Goal: Information Seeking & Learning: Learn about a topic

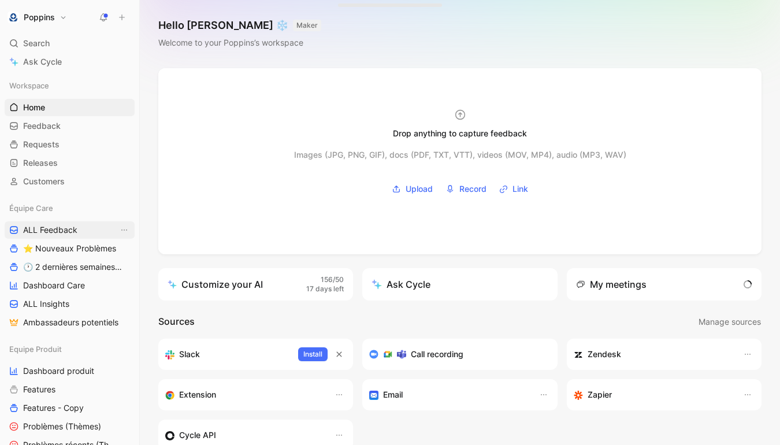
click at [88, 226] on link "ALL Feedback" at bounding box center [70, 229] width 130 height 17
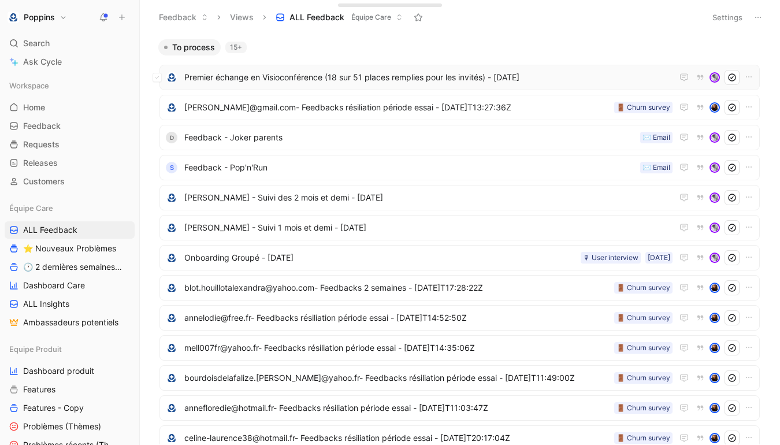
click at [440, 79] on span "Premier échange en Visioconférence (18 sur 51 places remplies pour les invités)…" at bounding box center [428, 77] width 488 height 14
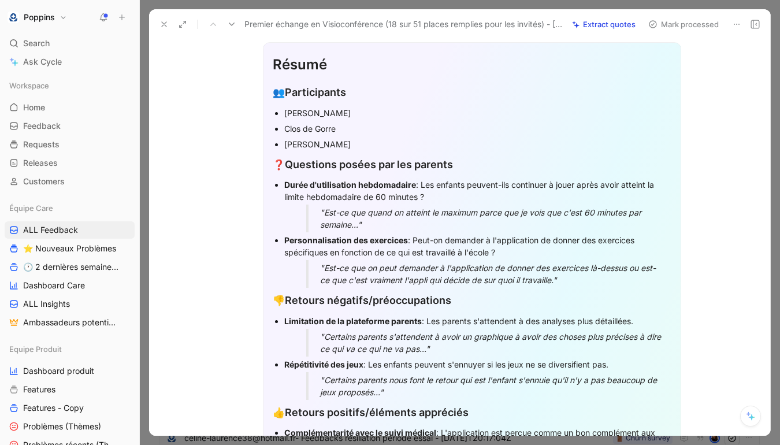
scroll to position [349, 0]
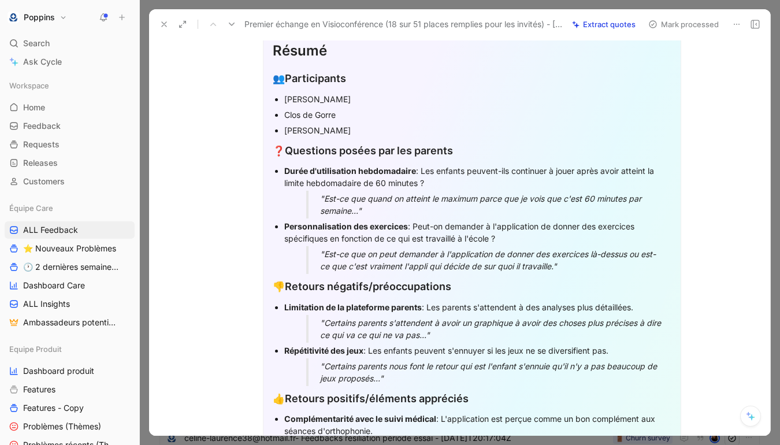
click at [282, 146] on div "❓ Questions posées par les parents" at bounding box center [472, 151] width 398 height 16
drag, startPoint x: 284, startPoint y: 150, endPoint x: 347, endPoint y: 196, distance: 78.2
click at [277, 146] on span "❓" at bounding box center [279, 151] width 12 height 12
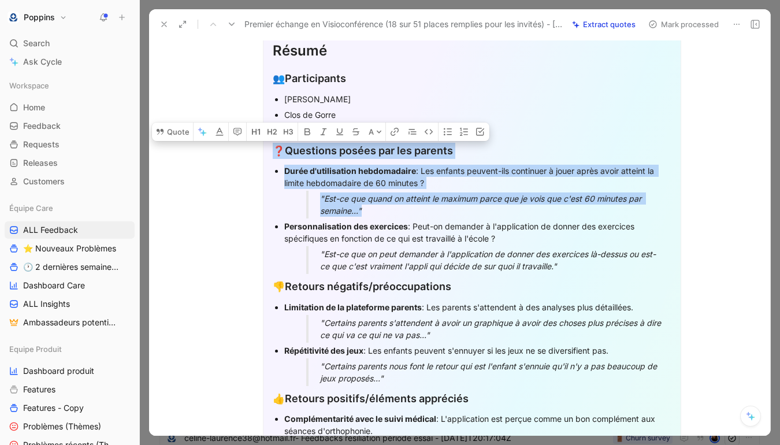
drag, startPoint x: 275, startPoint y: 151, endPoint x: 381, endPoint y: 211, distance: 122.3
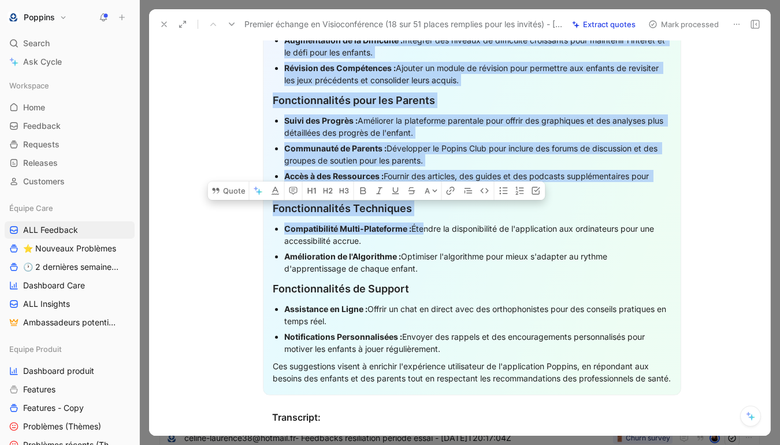
scroll to position [979, 0]
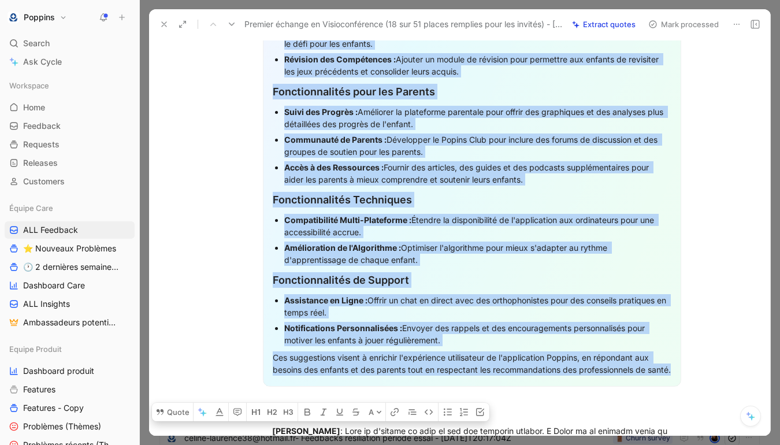
drag, startPoint x: 337, startPoint y: 129, endPoint x: 407, endPoint y: 392, distance: 272.4
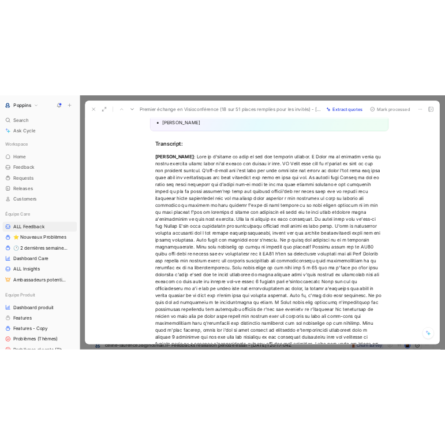
scroll to position [314, 0]
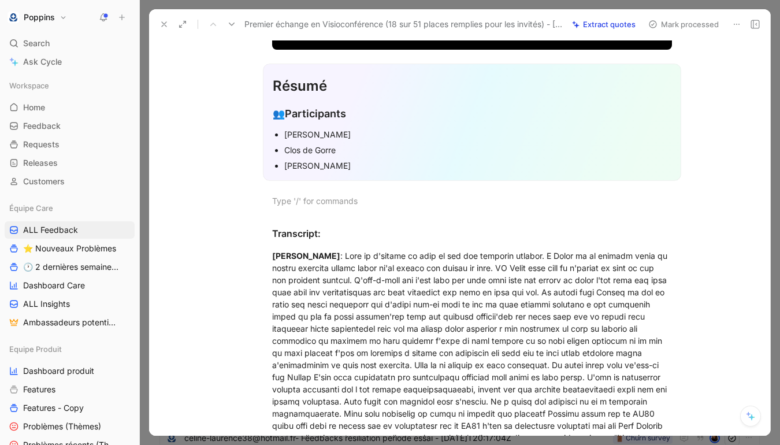
click at [463, 161] on div "[PERSON_NAME]" at bounding box center [477, 165] width 387 height 12
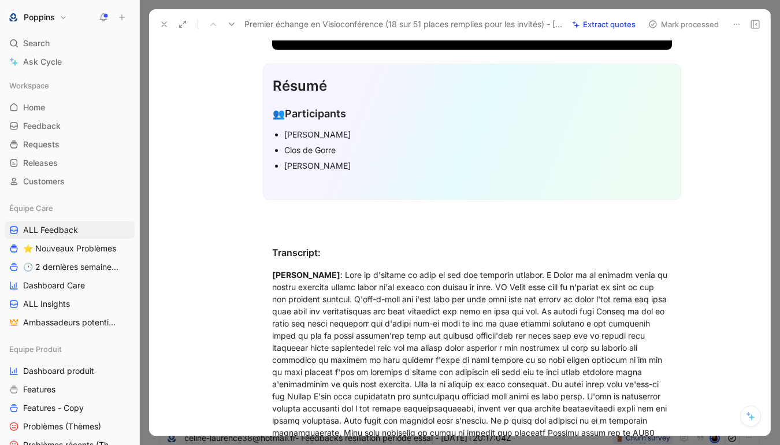
click at [374, 189] on p at bounding box center [472, 182] width 398 height 19
click at [360, 184] on div at bounding box center [472, 183] width 398 height 12
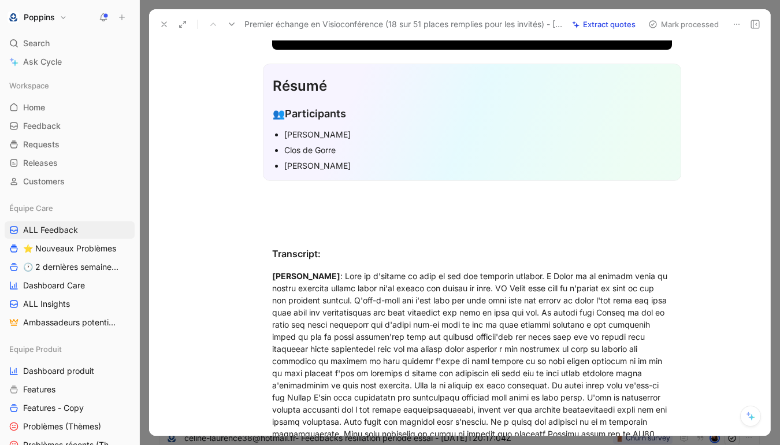
click at [371, 167] on div "[PERSON_NAME]" at bounding box center [477, 165] width 387 height 12
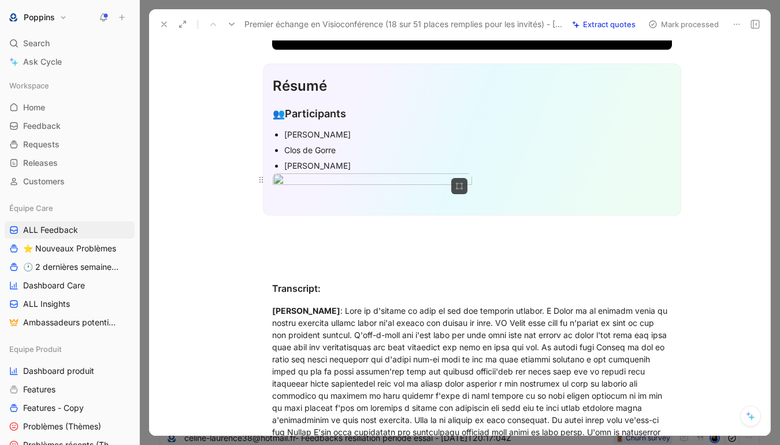
click at [520, 173] on div at bounding box center [472, 181] width 398 height 16
click at [502, 150] on div "Clos de Gorre" at bounding box center [477, 150] width 387 height 12
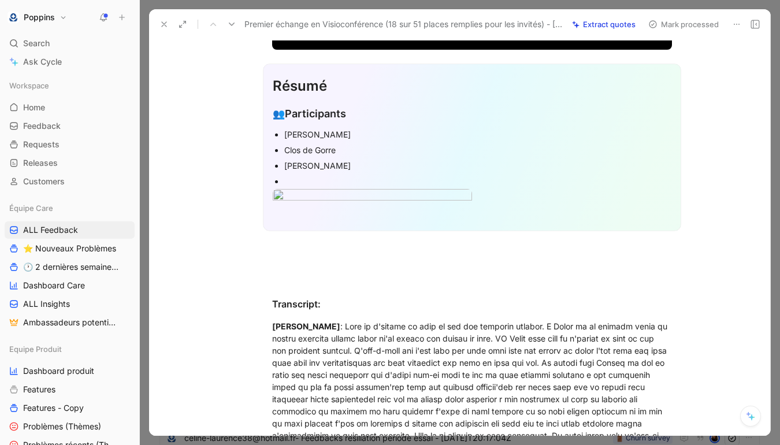
click at [322, 134] on div "[PERSON_NAME]" at bounding box center [477, 134] width 387 height 12
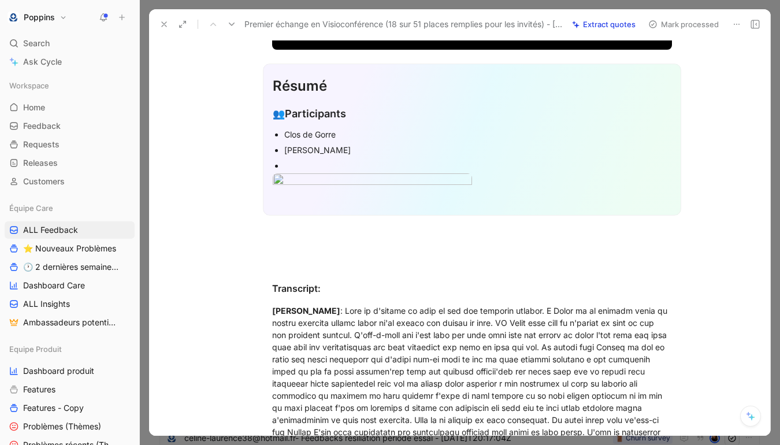
click at [293, 159] on div at bounding box center [477, 165] width 387 height 12
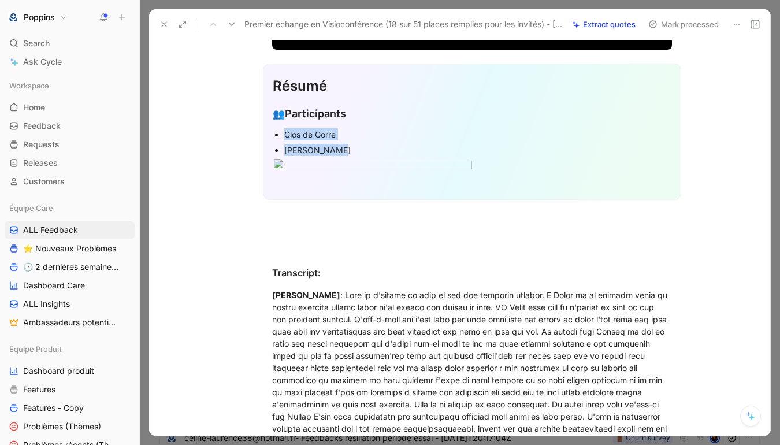
drag, startPoint x: 334, startPoint y: 147, endPoint x: 264, endPoint y: 135, distance: 71.6
click at [264, 135] on div "Résumé 👥 Participants Clos [PERSON_NAME]" at bounding box center [472, 132] width 418 height 136
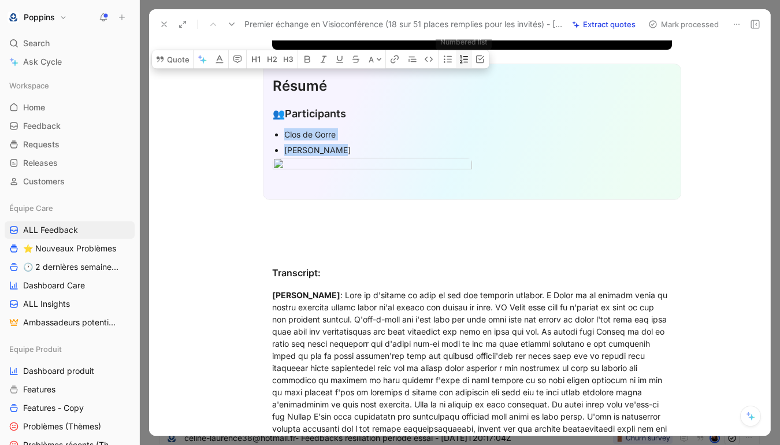
click at [459, 64] on icon "button" at bounding box center [463, 58] width 9 height 9
click at [371, 144] on div "[PERSON_NAME]" at bounding box center [477, 150] width 387 height 12
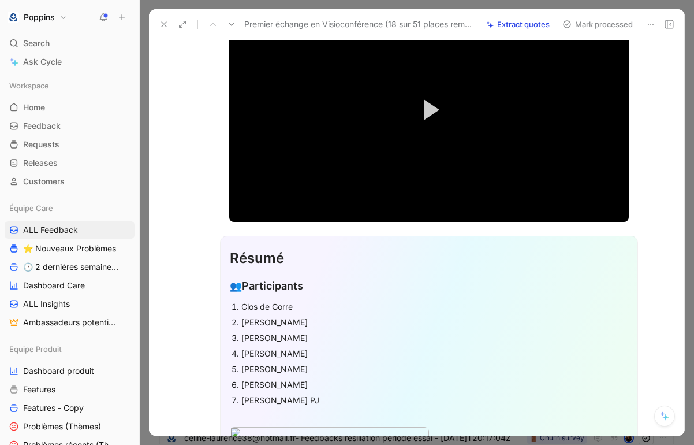
scroll to position [0, 0]
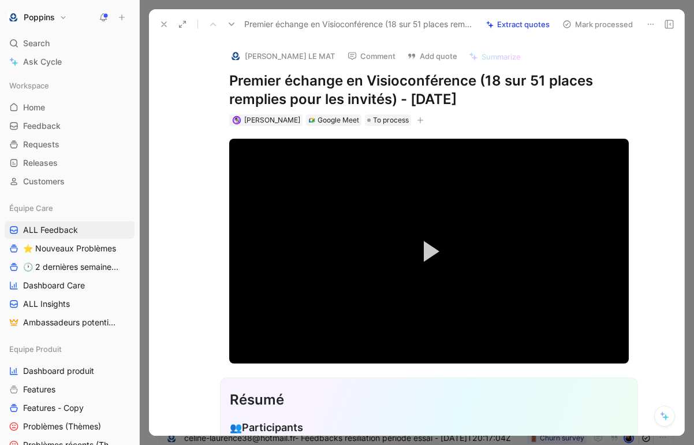
click at [415, 123] on button "button" at bounding box center [421, 120] width 12 height 12
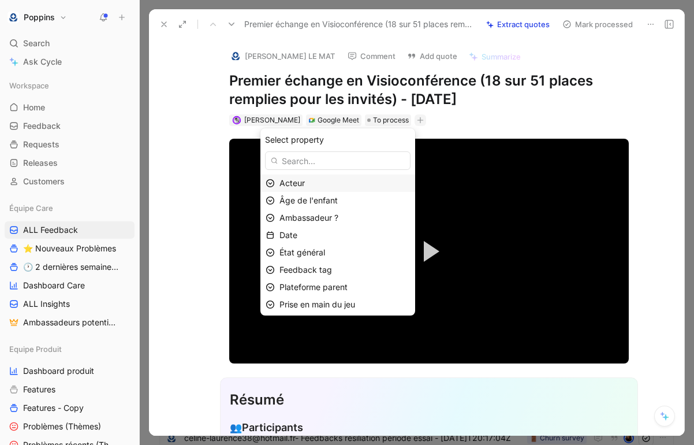
click at [360, 182] on div "Acteur" at bounding box center [344, 183] width 131 height 14
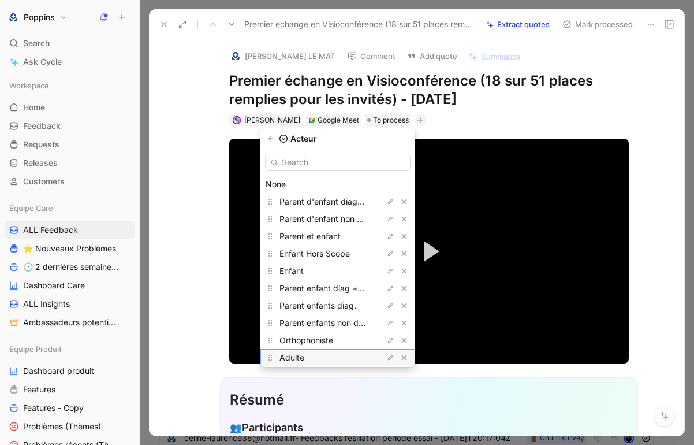
click at [344, 352] on div "Adulte" at bounding box center [322, 358] width 87 height 14
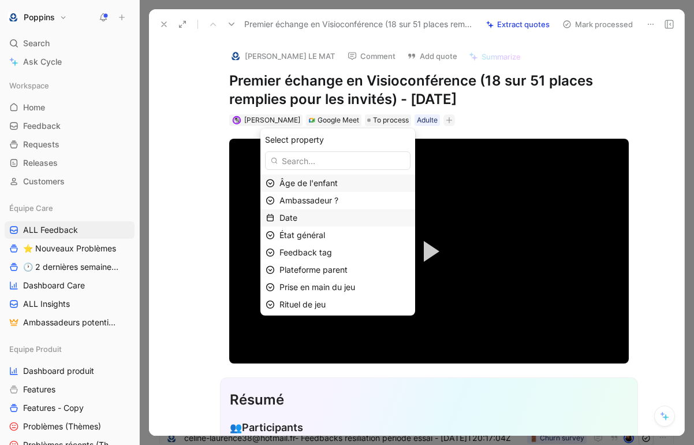
click at [339, 219] on div "Date" at bounding box center [344, 218] width 131 height 14
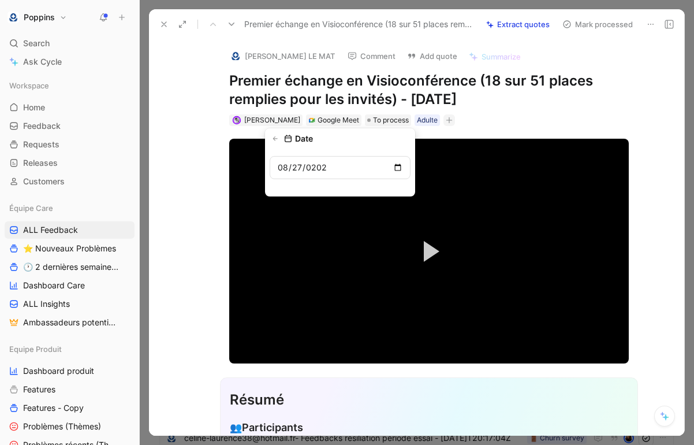
type input "[DATE]"
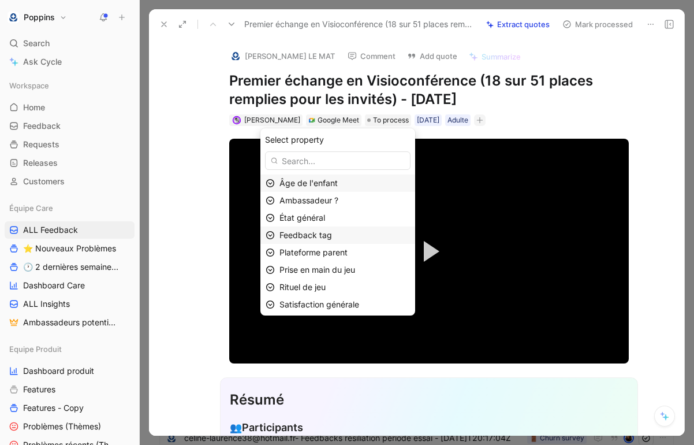
click at [339, 228] on div "Feedback tag" at bounding box center [337, 234] width 155 height 17
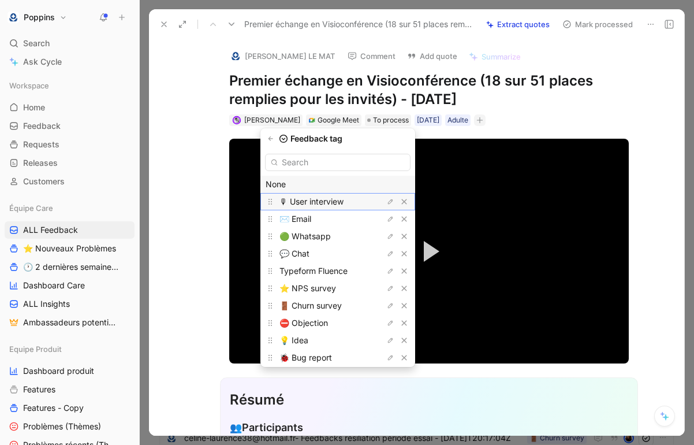
click at [336, 197] on span "🎙 User interview" at bounding box center [311, 201] width 64 height 10
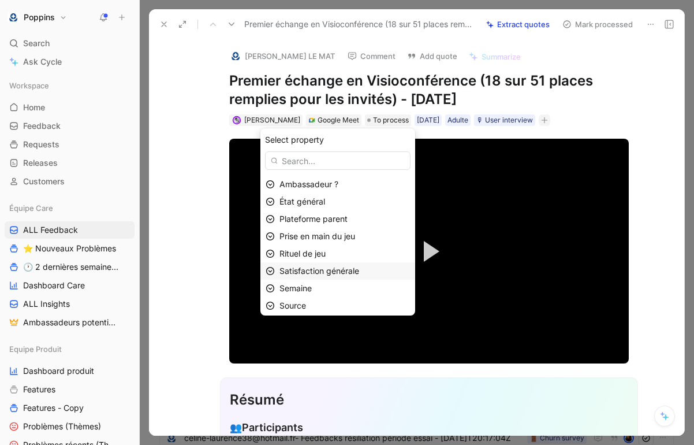
scroll to position [25, 0]
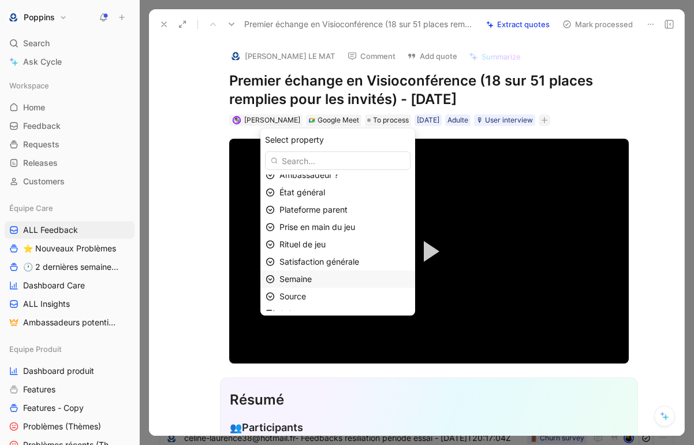
click at [323, 282] on div "Semaine" at bounding box center [344, 279] width 131 height 14
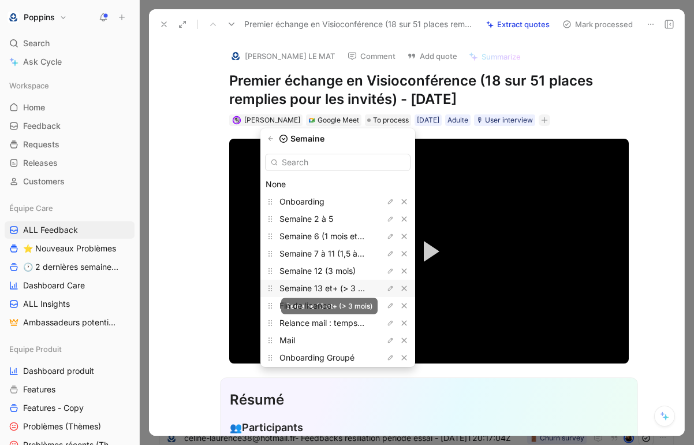
scroll to position [56, 0]
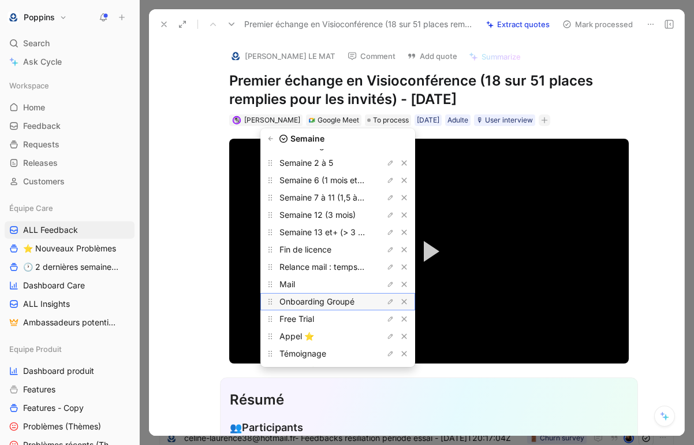
click at [338, 300] on span "Onboarding Groupé" at bounding box center [316, 301] width 75 height 10
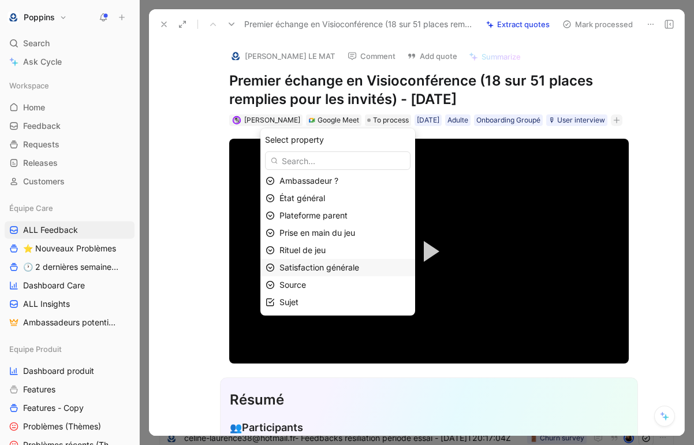
scroll to position [0, 0]
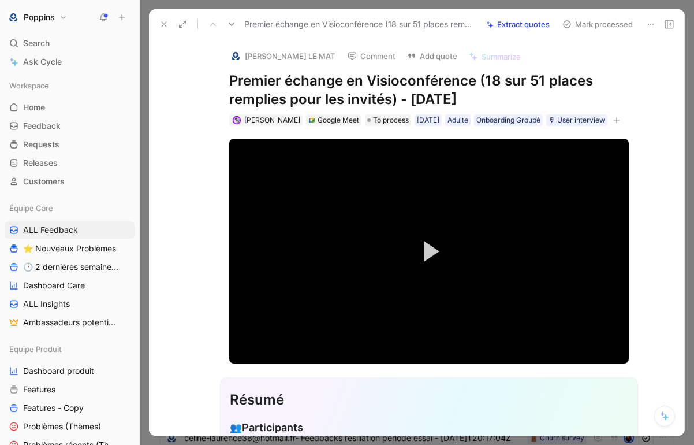
click at [469, 98] on h1 "Premier échange en Visioconférence (18 sur 51 places remplies pour les invités)…" at bounding box center [429, 90] width 400 height 37
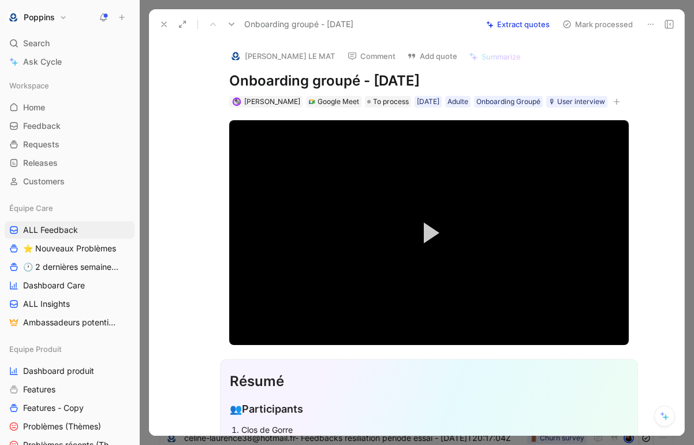
click at [230, 56] on img at bounding box center [236, 56] width 12 height 12
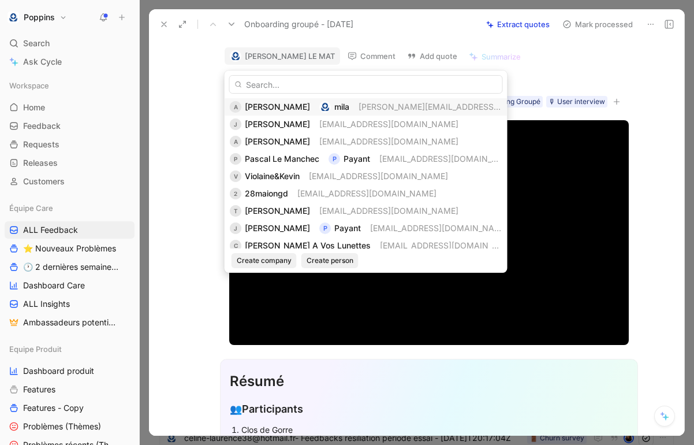
click at [259, 109] on span "[PERSON_NAME]" at bounding box center [277, 107] width 65 height 10
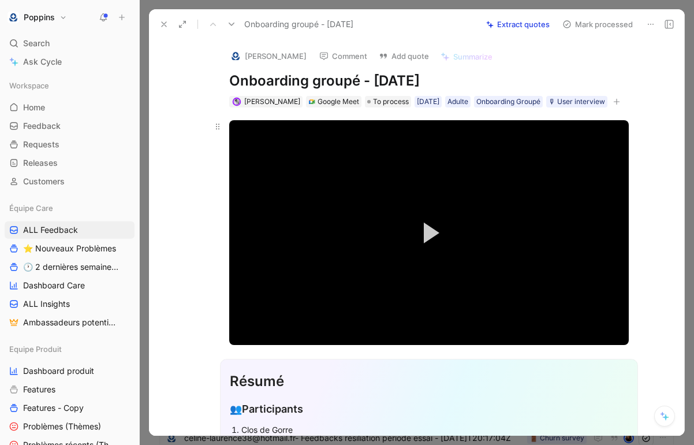
click at [208, 120] on div at bounding box center [218, 232] width 22 height 225
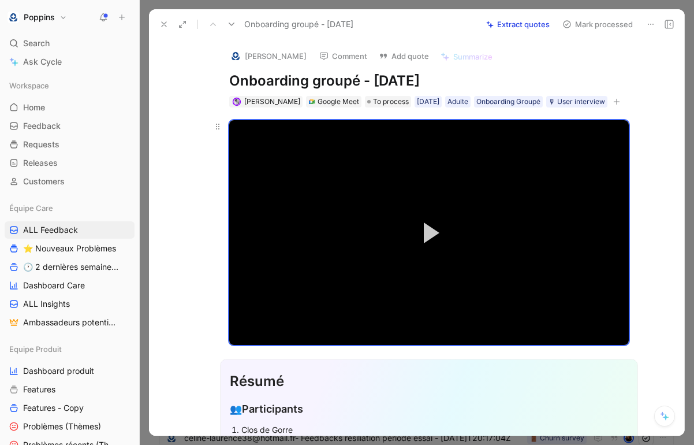
click at [207, 122] on div at bounding box center [218, 232] width 22 height 225
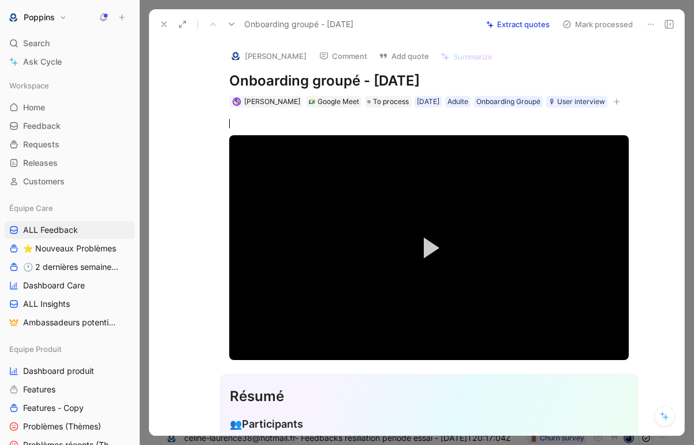
click at [167, 23] on icon at bounding box center [163, 24] width 9 height 9
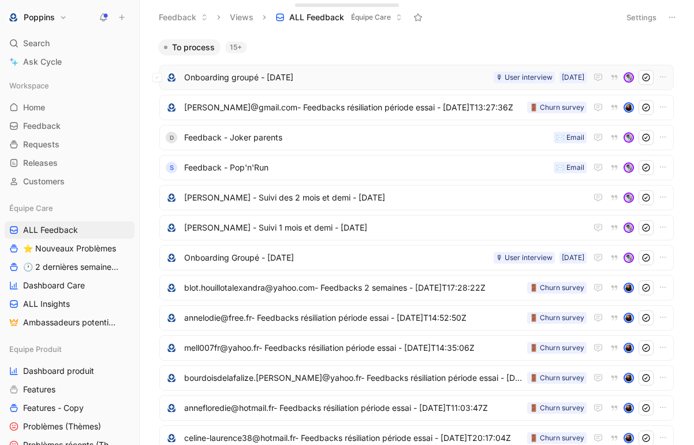
click at [368, 73] on span "Onboarding groupé - [DATE]" at bounding box center [336, 77] width 305 height 14
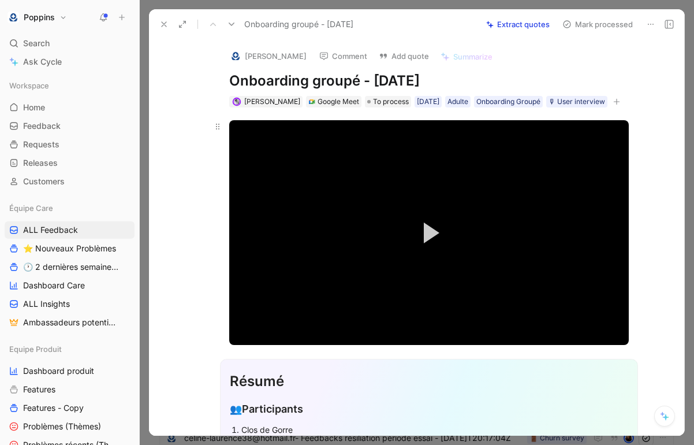
scroll to position [208, 0]
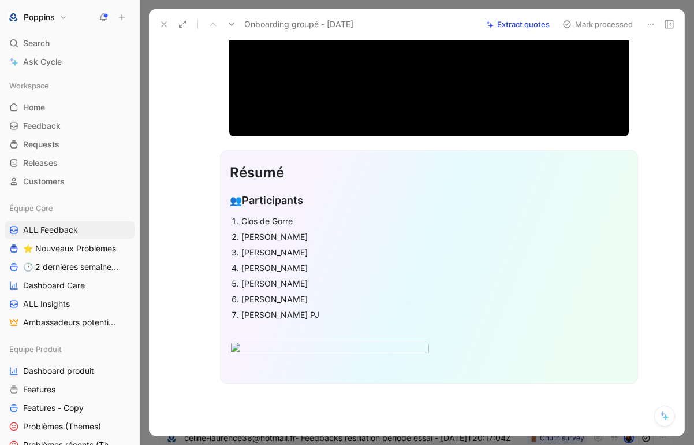
click at [169, 20] on button at bounding box center [164, 24] width 16 height 16
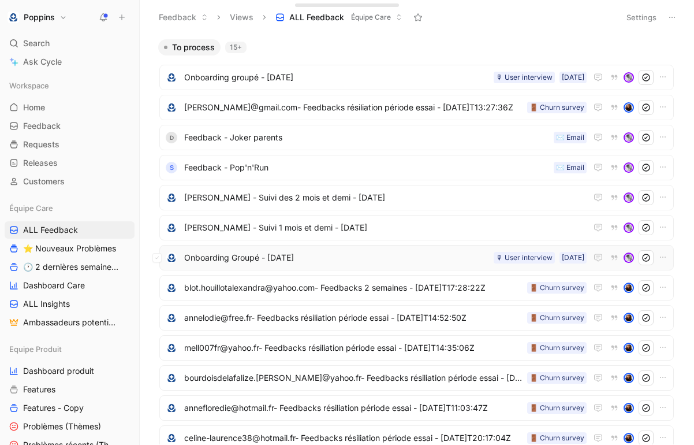
click at [322, 260] on span "Onboarding Groupé - [DATE]" at bounding box center [336, 258] width 305 height 14
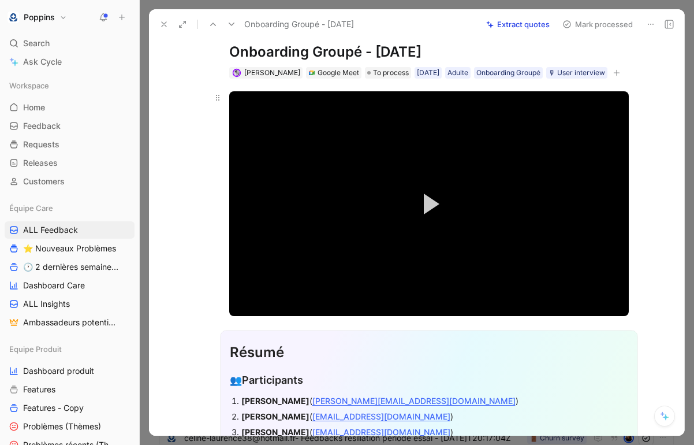
scroll to position [9, 0]
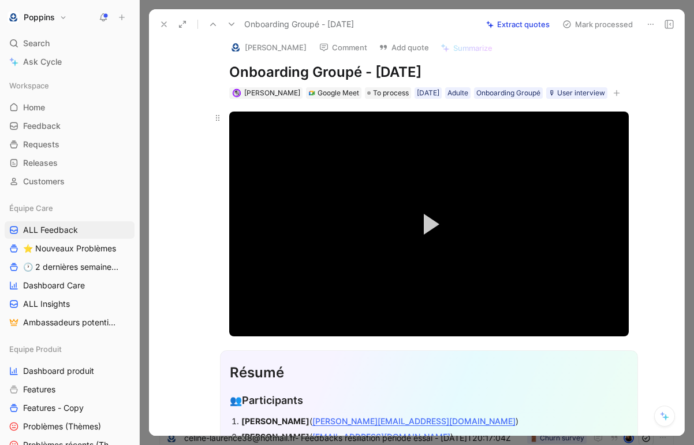
click at [423, 237] on button "Play Video" at bounding box center [429, 224] width 52 height 52
click at [163, 21] on icon at bounding box center [163, 24] width 9 height 9
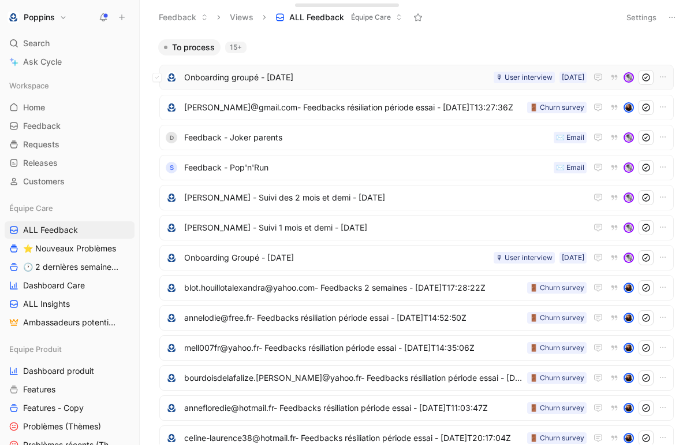
click at [314, 80] on span "Onboarding groupé - [DATE]" at bounding box center [336, 77] width 305 height 14
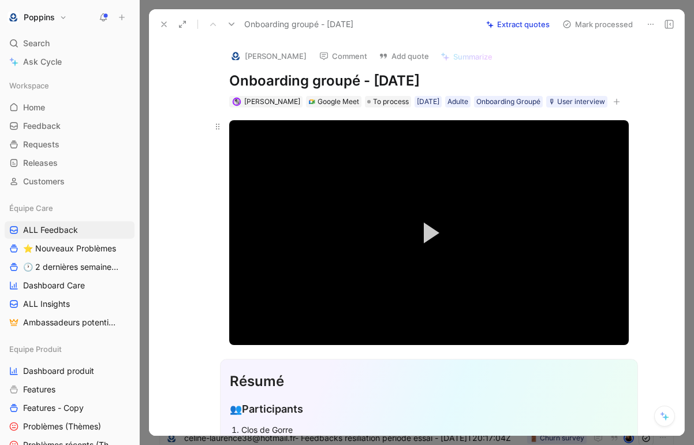
click at [398, 214] on video "Video Player" at bounding box center [429, 232] width 400 height 225
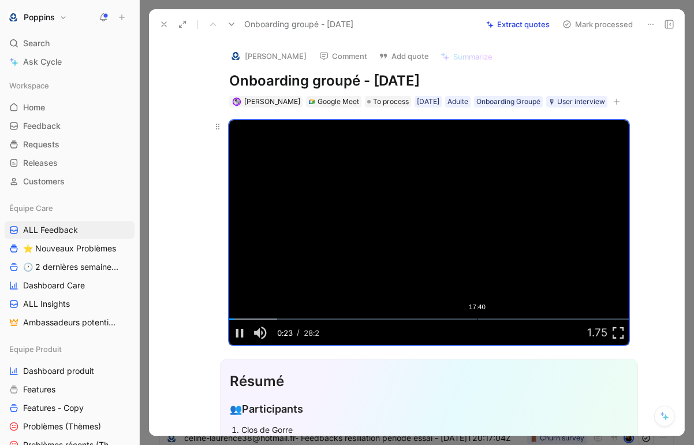
click at [349, 318] on div "Loaded : 12.03% 17:40 00:23" at bounding box center [429, 319] width 400 height 2
click at [296, 320] on div "Loaded : 30.48% 04:48 04:48" at bounding box center [429, 319] width 400 height 2
click at [282, 319] on div "03:44" at bounding box center [282, 319] width 1 height 2
click at [278, 318] on div "03:27" at bounding box center [278, 319] width 1 height 2
click at [258, 318] on div "02:03" at bounding box center [258, 319] width 1 height 2
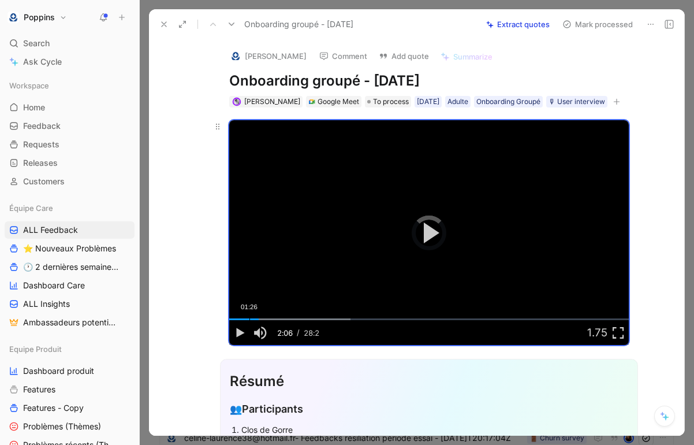
click at [249, 319] on div "01:26" at bounding box center [249, 319] width 1 height 2
click at [242, 318] on div "Loaded : 30.49% 00:59 01:27" at bounding box center [429, 319] width 400 height 2
click at [241, 319] on div "00:49" at bounding box center [241, 319] width 1 height 2
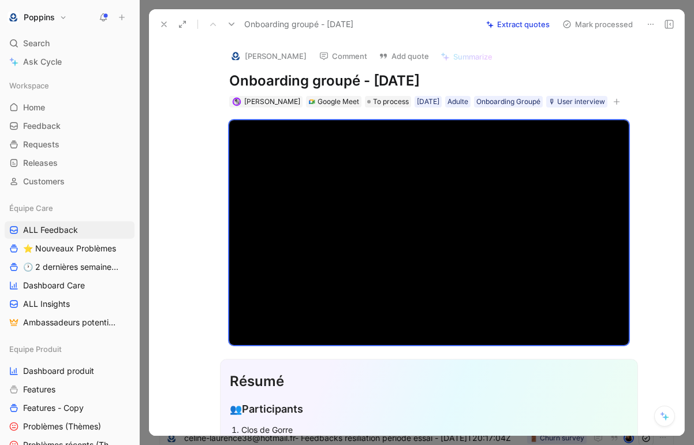
click at [168, 23] on icon at bounding box center [163, 24] width 9 height 9
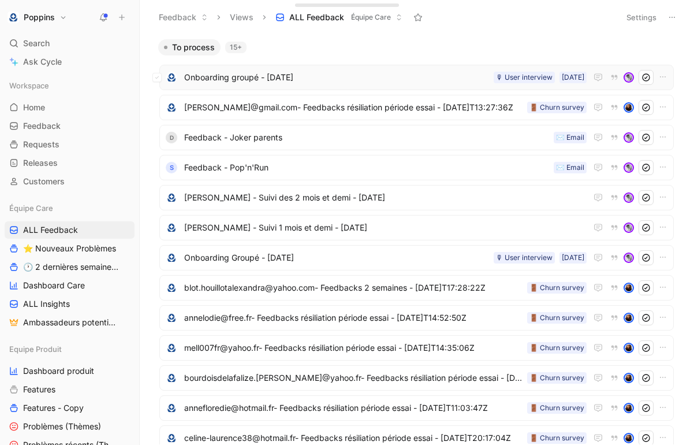
click at [379, 86] on div "Onboarding groupé - [DATE] [DATE] 🎙 User interview" at bounding box center [416, 77] width 515 height 25
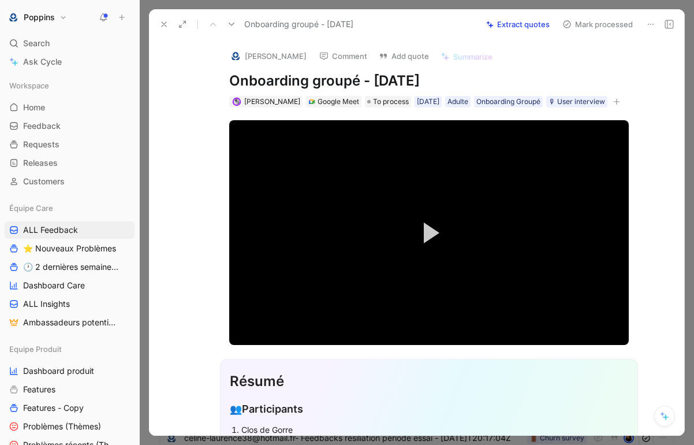
click at [163, 20] on icon at bounding box center [163, 24] width 9 height 9
